Goal: Information Seeking & Learning: Learn about a topic

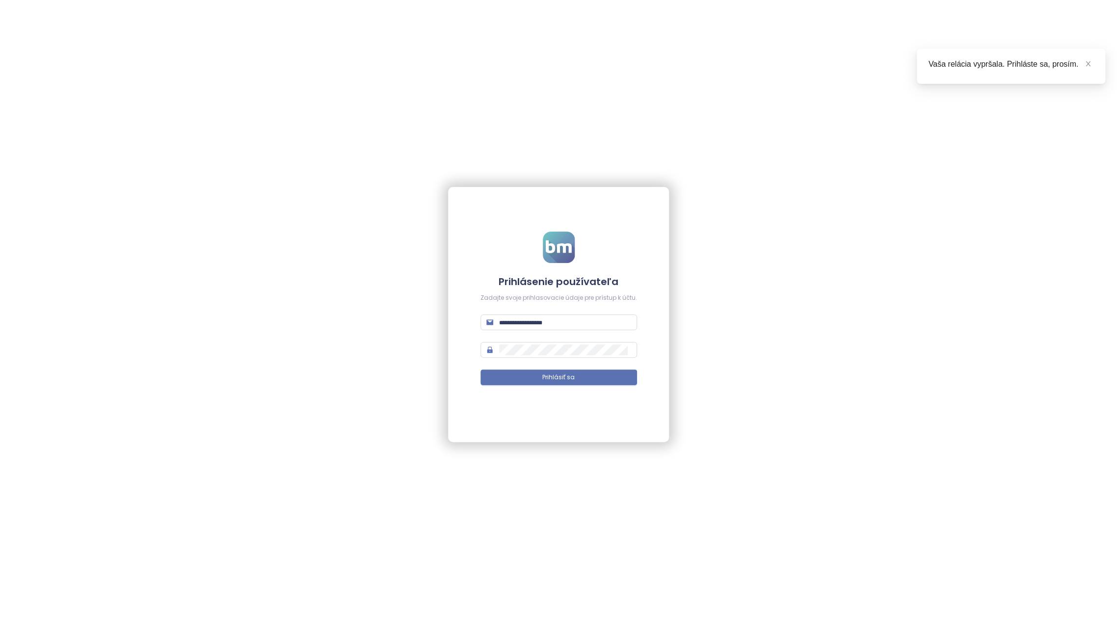
scroll to position [268, 0]
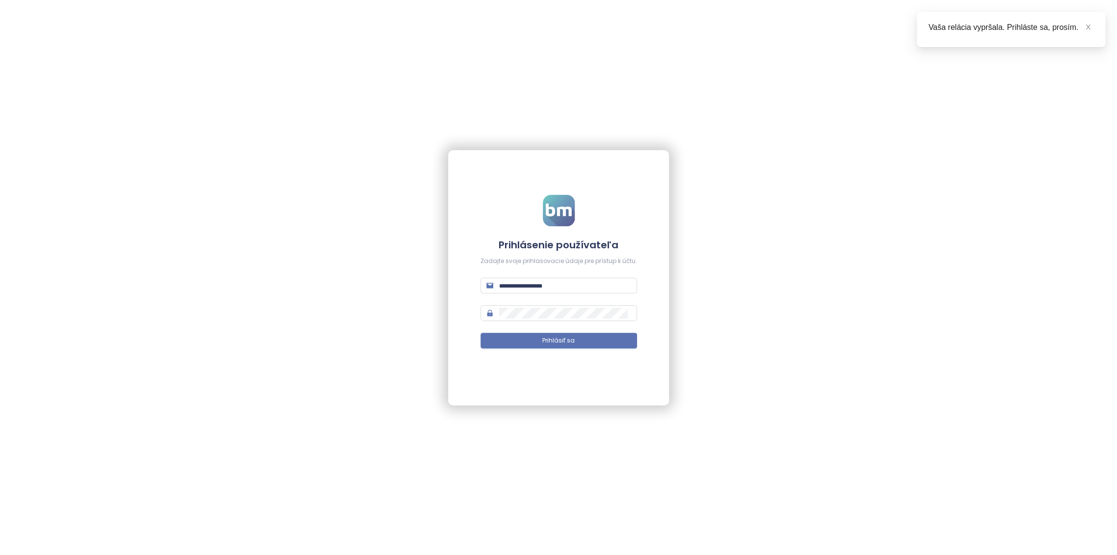
type input "**********"
drag, startPoint x: 580, startPoint y: 327, endPoint x: 587, endPoint y: 339, distance: 13.0
click at [581, 329] on form "**********" at bounding box center [559, 277] width 157 height 165
click at [587, 339] on button "Prihlásiť sa" at bounding box center [559, 341] width 157 height 16
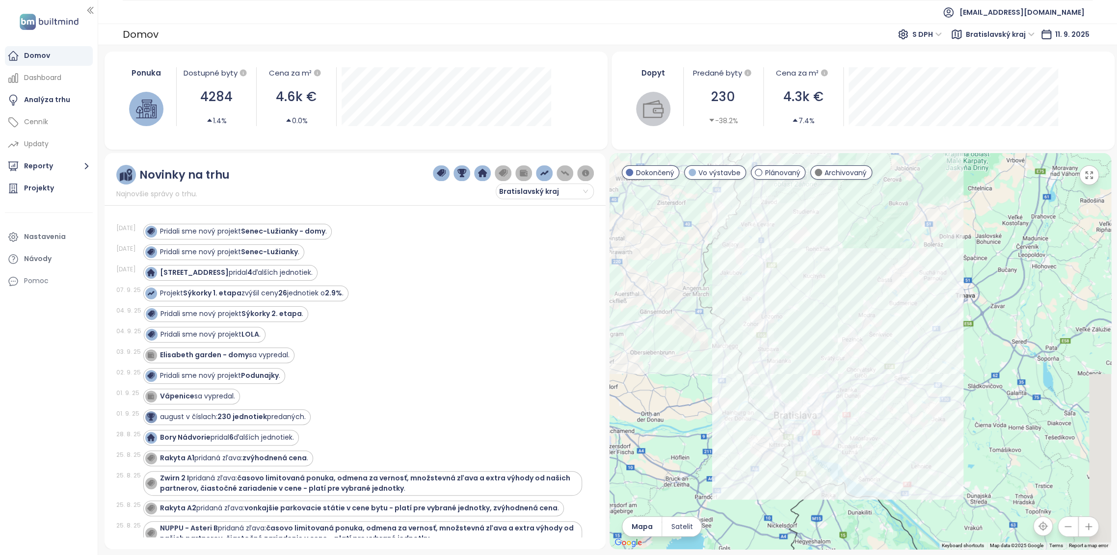
drag, startPoint x: 1021, startPoint y: 435, endPoint x: 976, endPoint y: 388, distance: 65.0
click at [976, 388] on div at bounding box center [861, 351] width 502 height 396
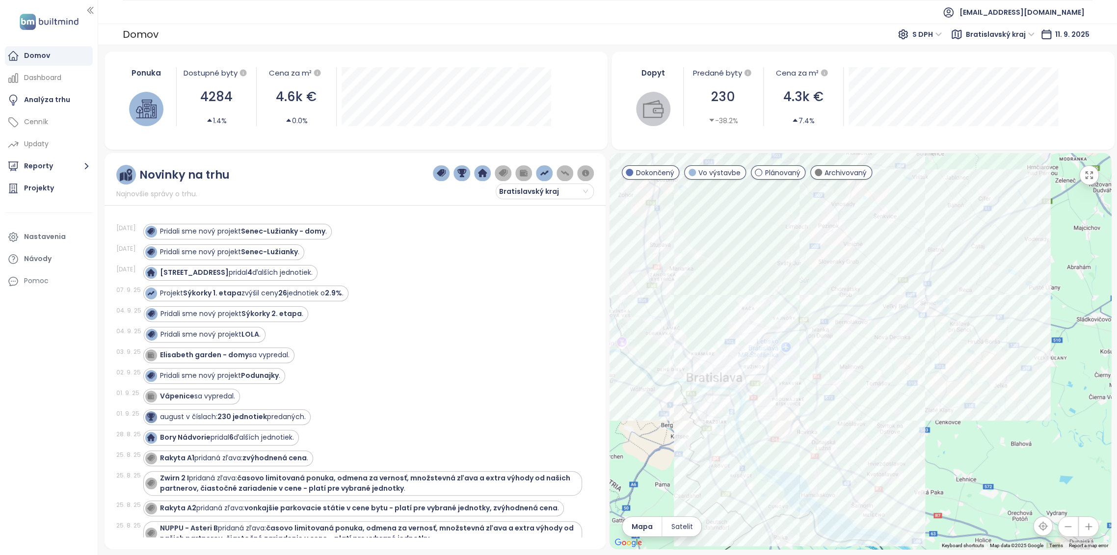
click at [1090, 175] on icon "button" at bounding box center [1089, 175] width 10 height 10
click at [1008, 33] on span "Bratislavský kraj" at bounding box center [992, 34] width 69 height 15
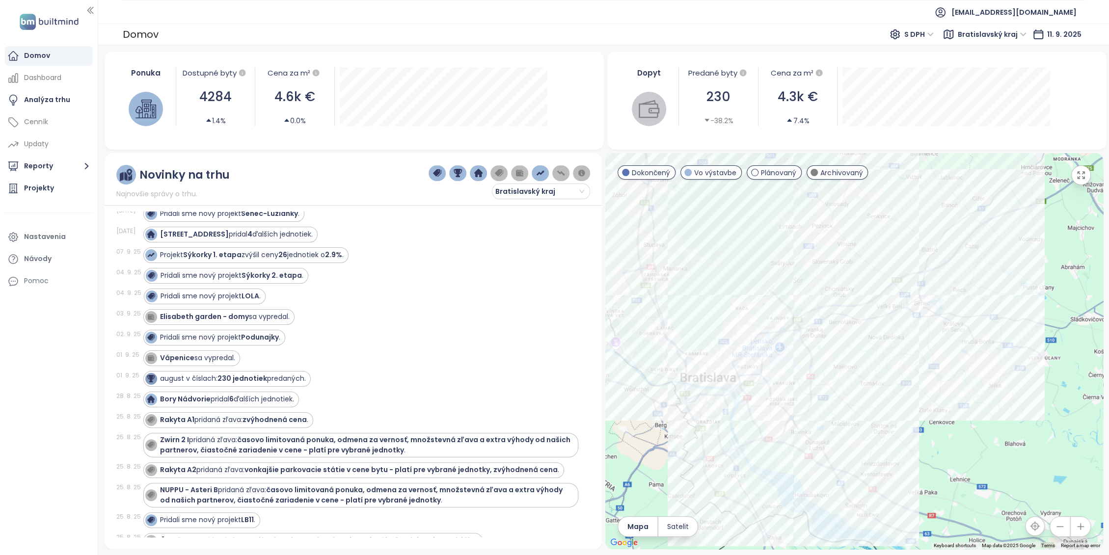
scroll to position [54, 0]
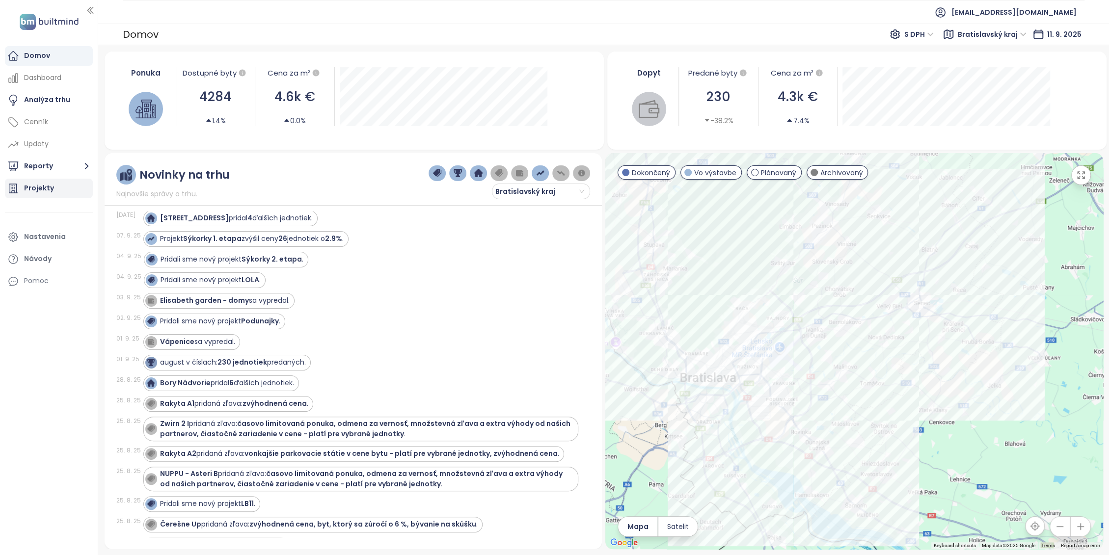
click at [60, 185] on div "Projekty" at bounding box center [49, 189] width 88 height 20
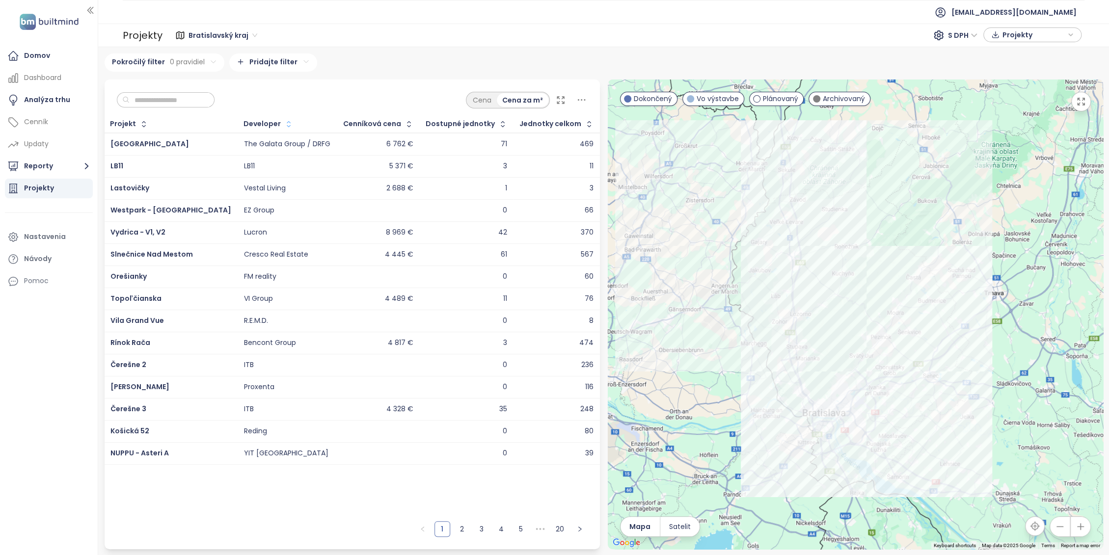
click at [284, 119] on icon "button" at bounding box center [289, 124] width 10 height 10
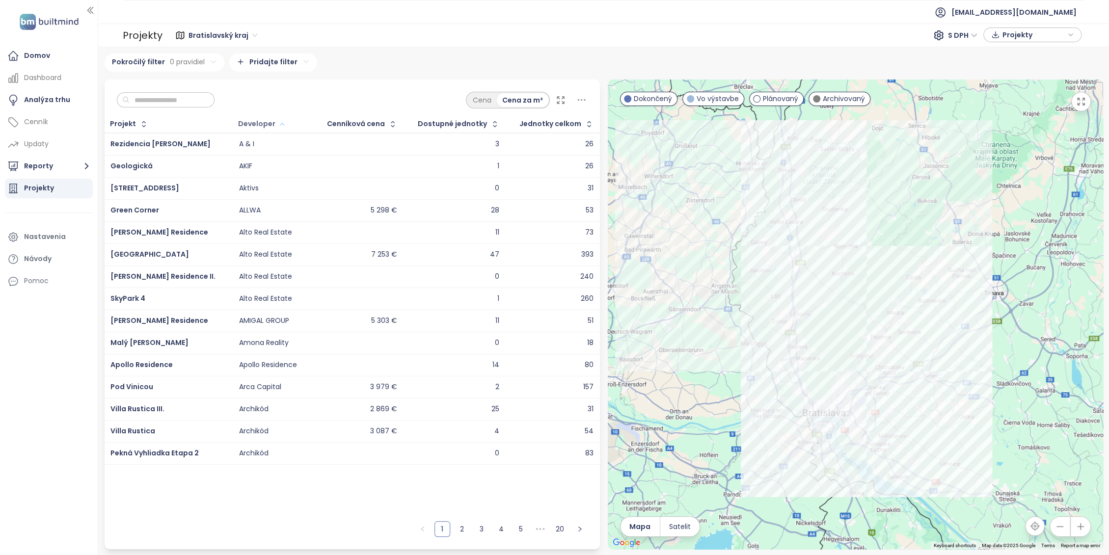
click at [252, 127] on div "Developer" at bounding box center [256, 124] width 37 height 6
click at [275, 122] on button "button" at bounding box center [280, 124] width 11 height 16
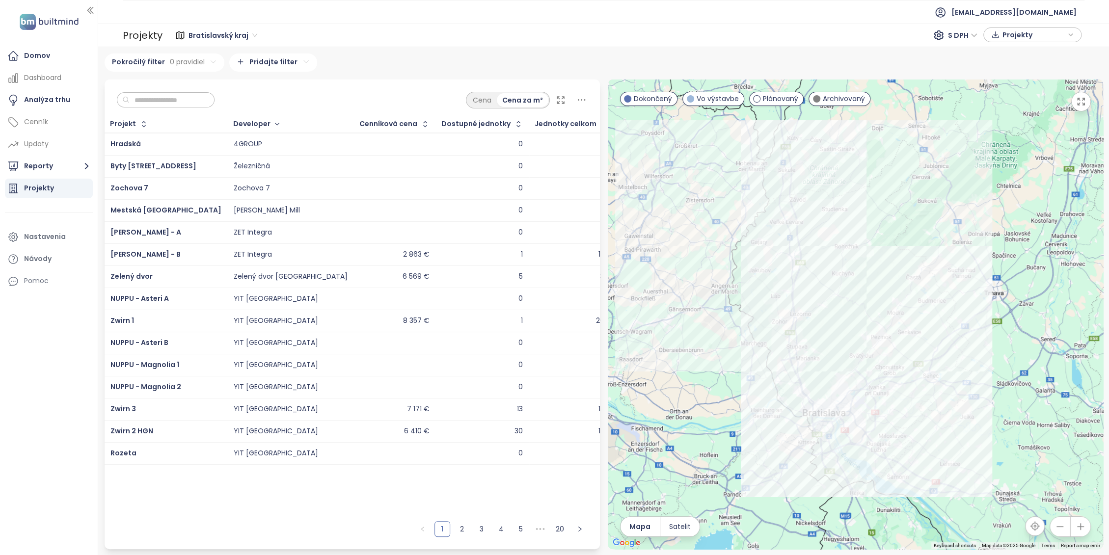
drag, startPoint x: 232, startPoint y: 138, endPoint x: 235, endPoint y: 131, distance: 7.9
click at [234, 140] on div "4GROUP" at bounding box center [248, 144] width 28 height 9
click at [235, 126] on div "Developer" at bounding box center [251, 124] width 37 height 6
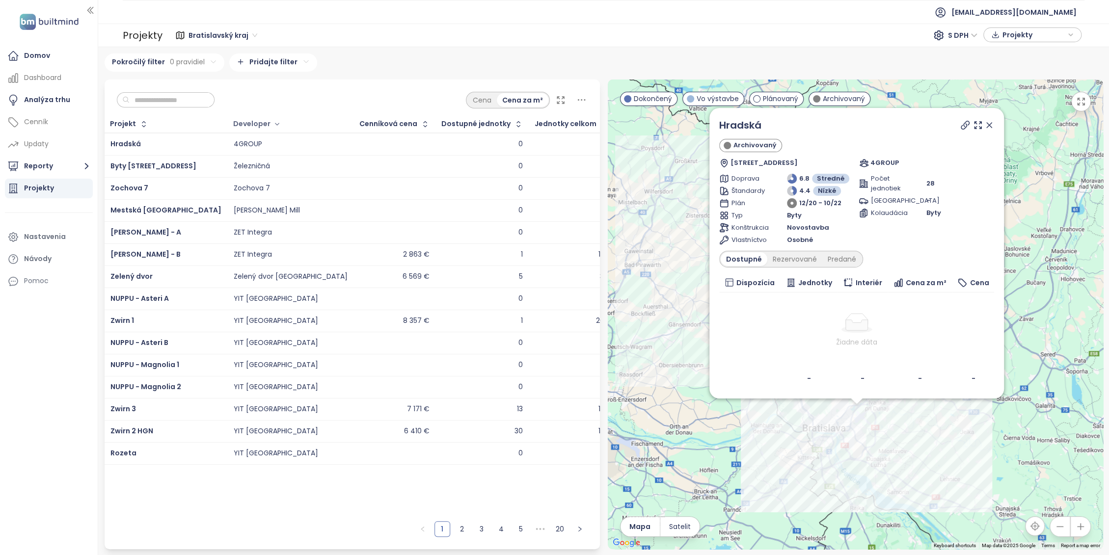
click at [236, 121] on div "Developer" at bounding box center [251, 124] width 37 height 6
click at [273, 120] on icon "button" at bounding box center [276, 124] width 7 height 12
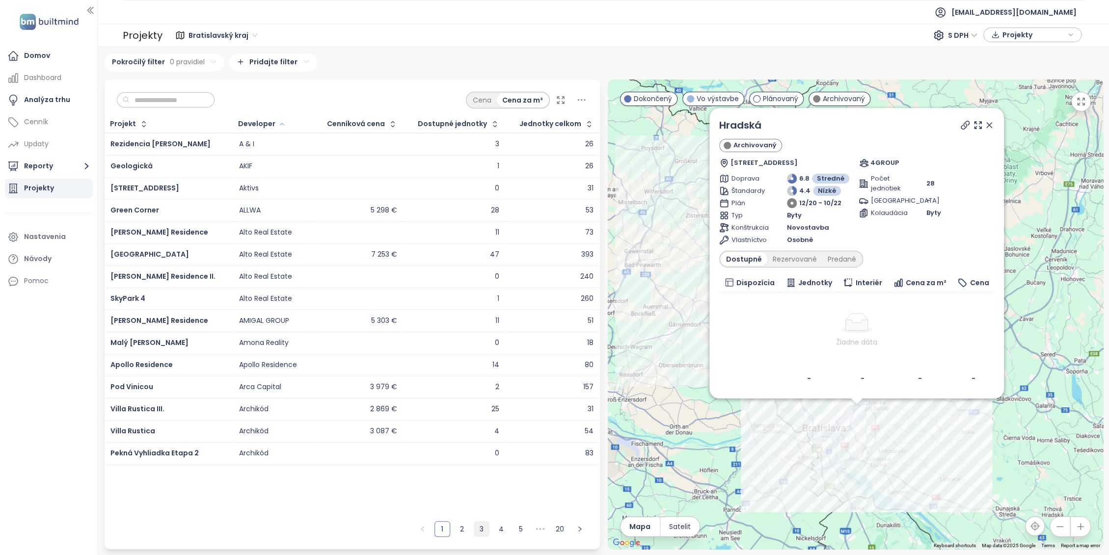
click at [484, 526] on link "3" at bounding box center [481, 529] width 15 height 15
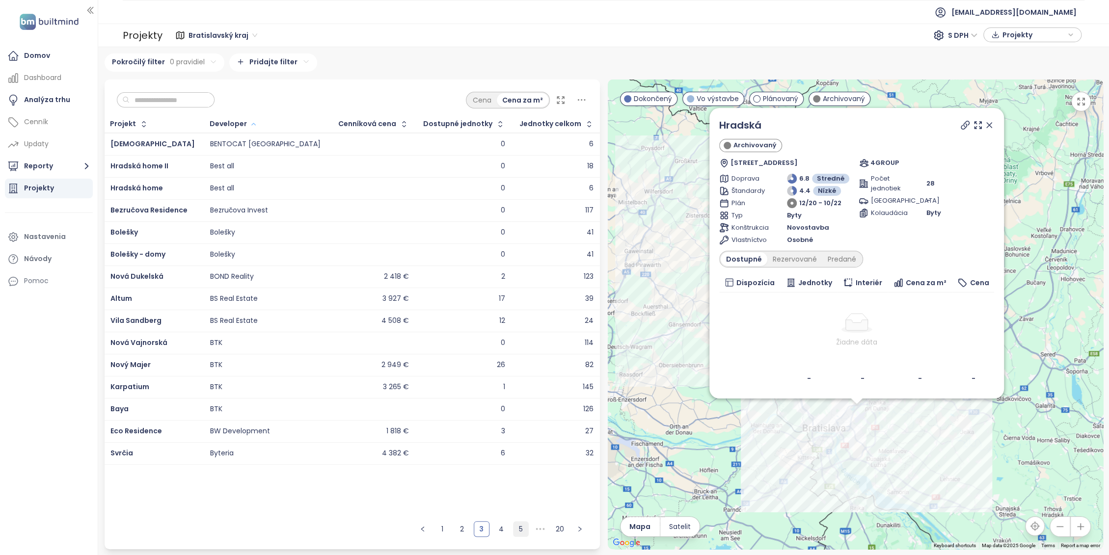
click at [506, 528] on link "4" at bounding box center [501, 529] width 15 height 15
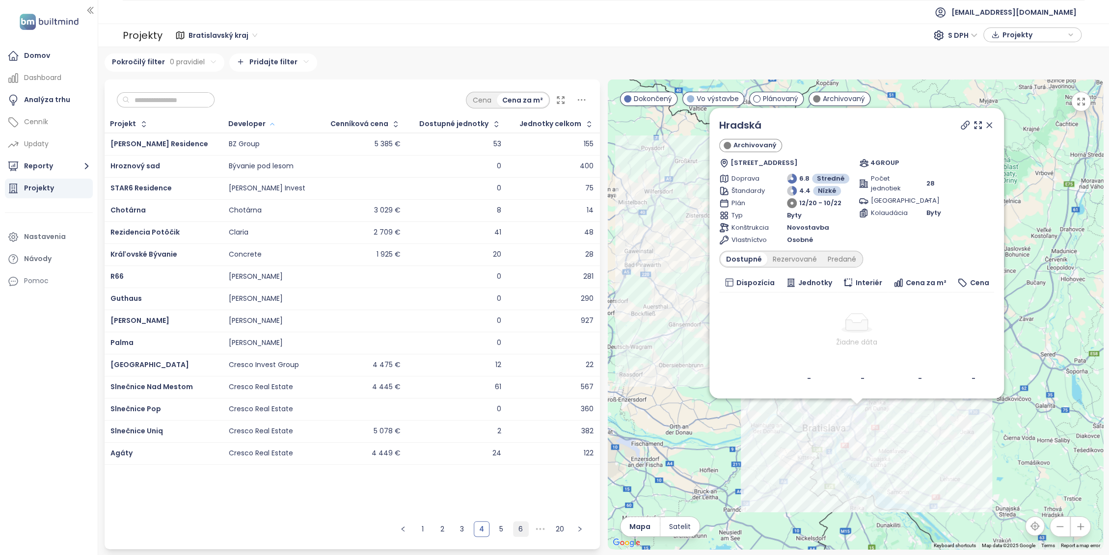
click at [519, 525] on link "6" at bounding box center [520, 529] width 15 height 15
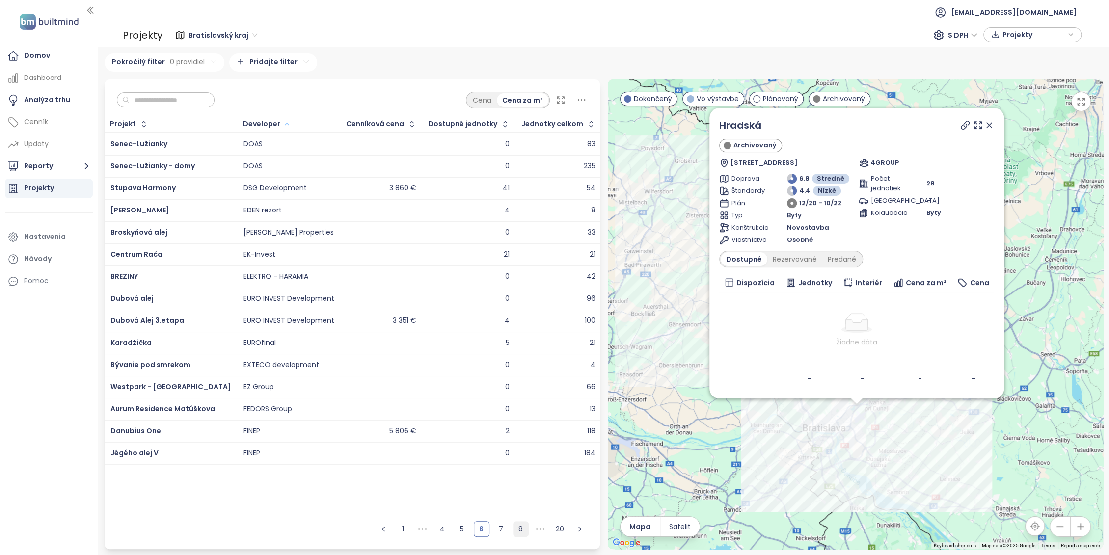
click at [521, 523] on link "8" at bounding box center [520, 529] width 15 height 15
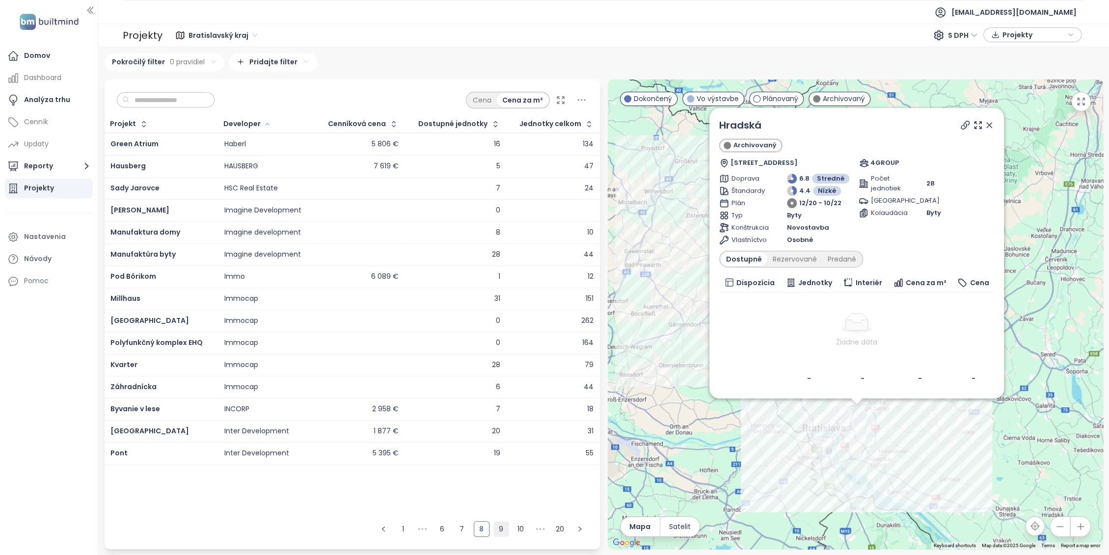
click at [503, 528] on link "9" at bounding box center [501, 529] width 15 height 15
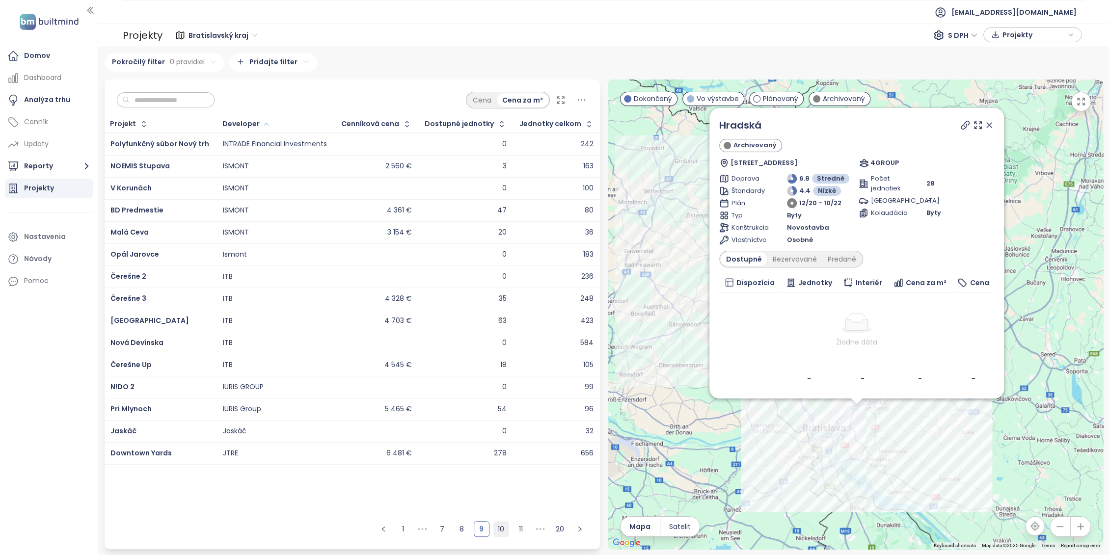
click at [503, 530] on link "10" at bounding box center [501, 529] width 15 height 15
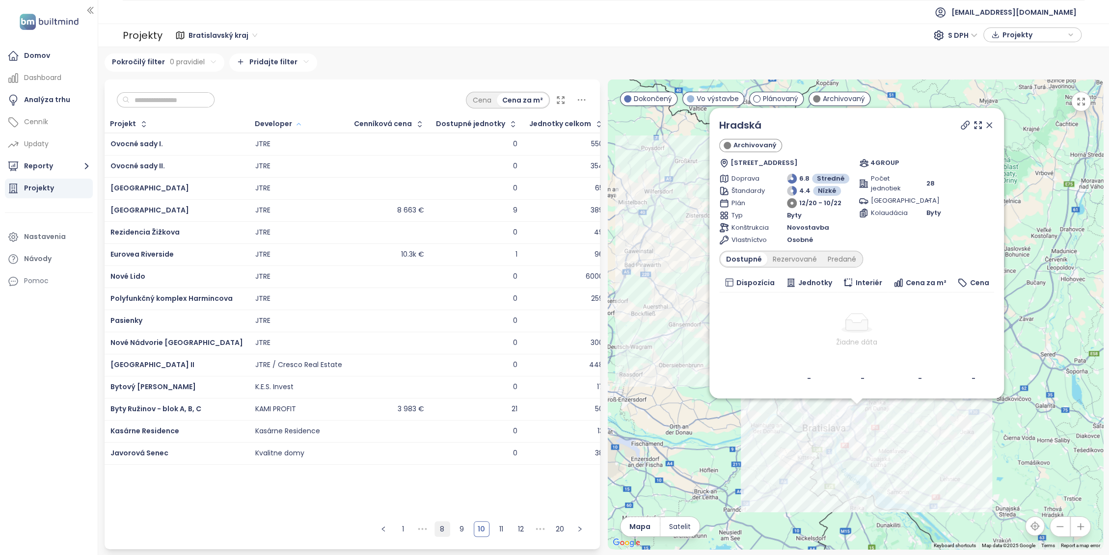
click at [467, 526] on link "9" at bounding box center [462, 529] width 15 height 15
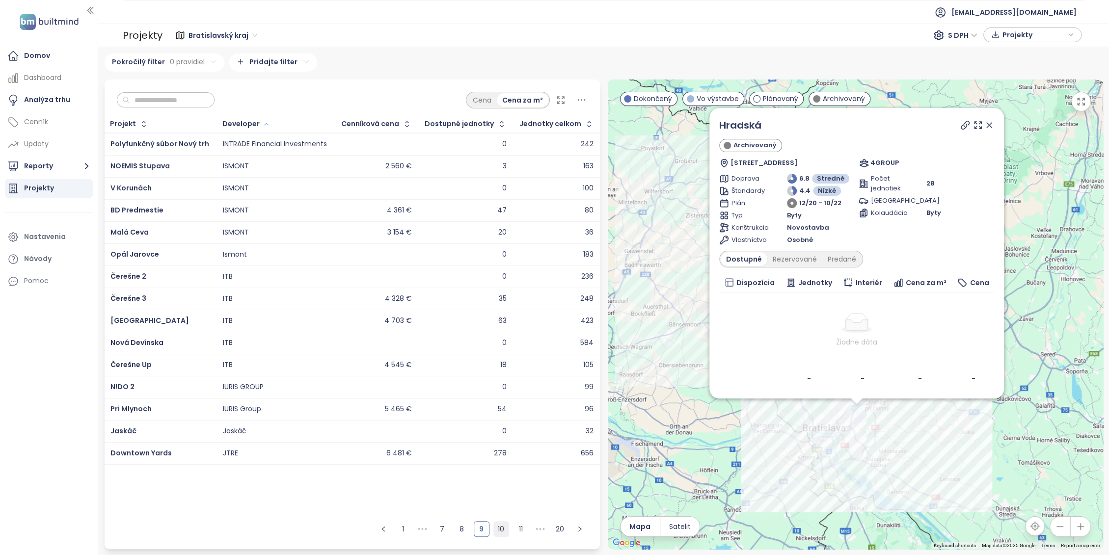
click at [499, 530] on link "10" at bounding box center [501, 529] width 15 height 15
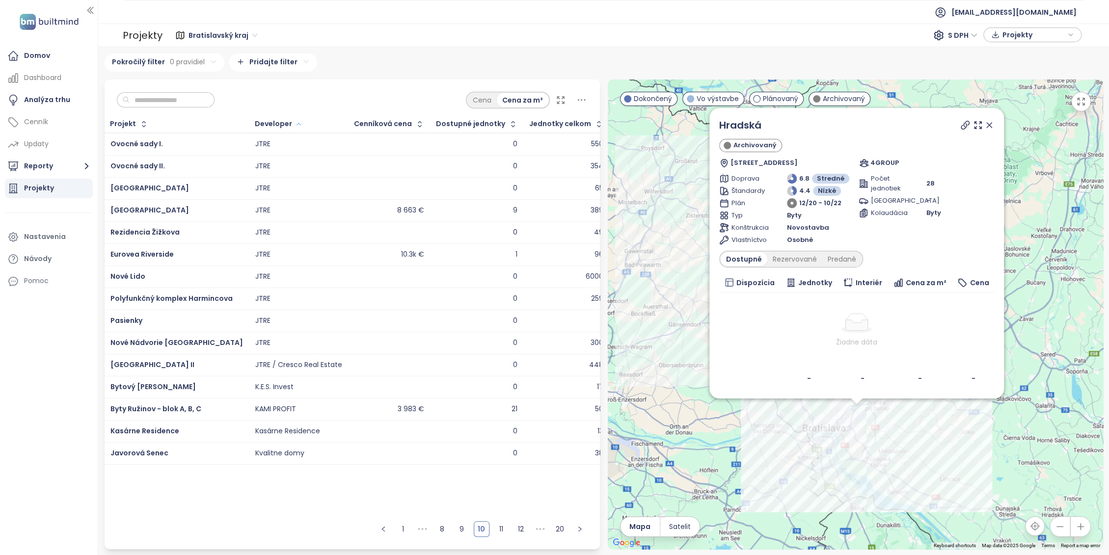
click at [987, 123] on icon at bounding box center [989, 125] width 10 height 10
